Goal: Transaction & Acquisition: Purchase product/service

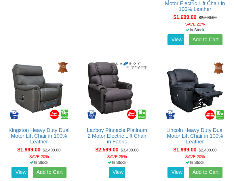
scroll to position [342, 0]
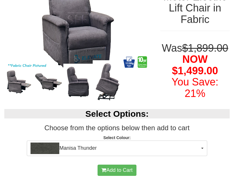
scroll to position [107, 0]
click at [201, 149] on span "button" at bounding box center [202, 148] width 2 height 1
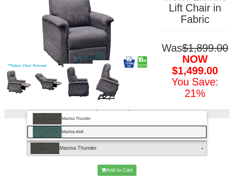
click at [39, 138] on img at bounding box center [47, 131] width 29 height 11
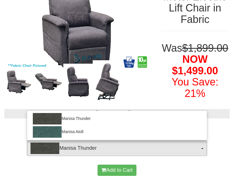
select select "1521"
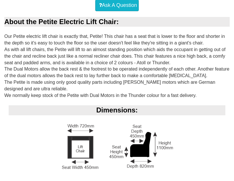
scroll to position [290, 0]
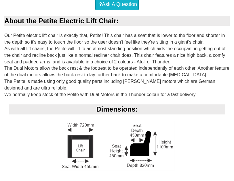
click at [11, 165] on div "Dimensions:" at bounding box center [116, 144] width 225 height 79
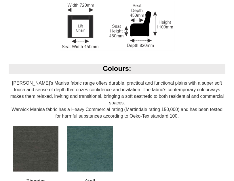
scroll to position [410, 0]
click at [7, 152] on div "Colours: [PERSON_NAME]'s Manisa fabric range offers durable, practical and func…" at bounding box center [116, 128] width 225 height 128
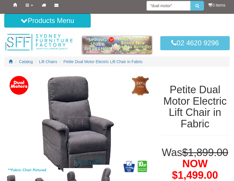
scroll to position [0, 0]
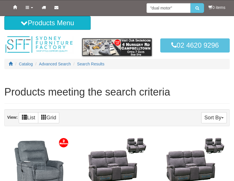
scroll to position [342, 0]
